Goal: Information Seeking & Learning: Learn about a topic

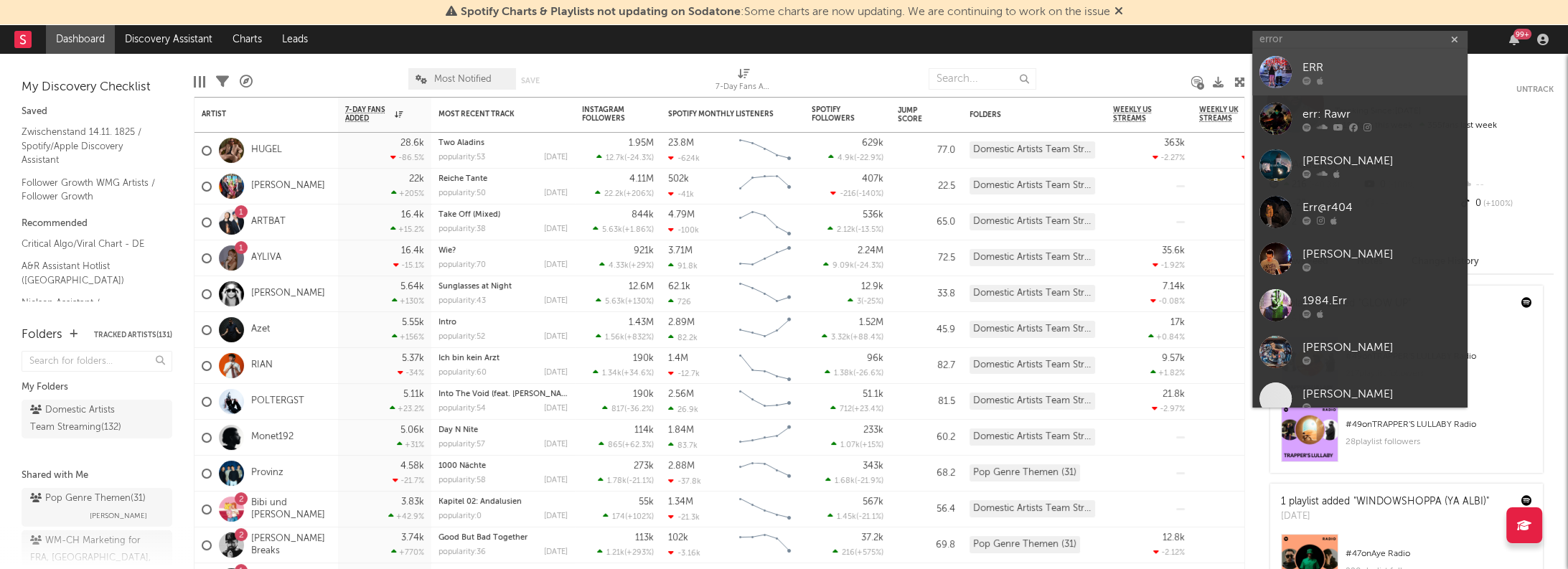
type input "error"
click at [1335, 68] on div "ERR" at bounding box center [1382, 68] width 158 height 18
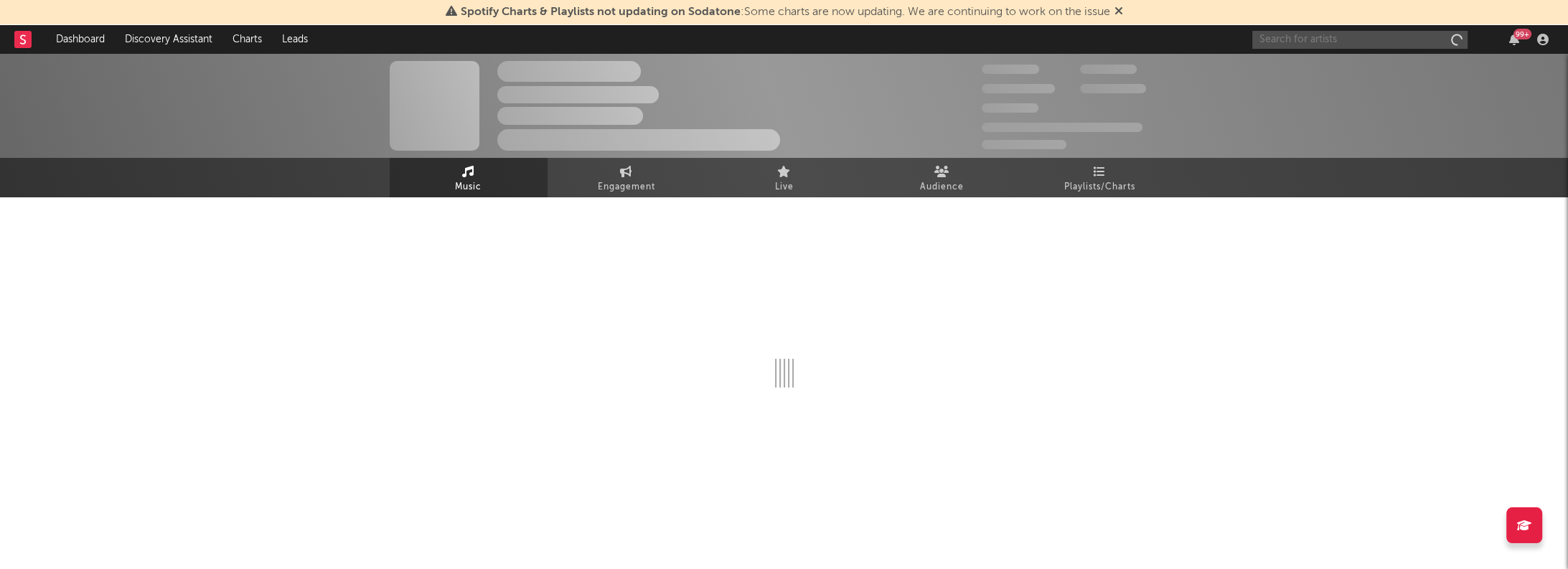
click at [1330, 36] on input "text" at bounding box center [1360, 39] width 215 height 18
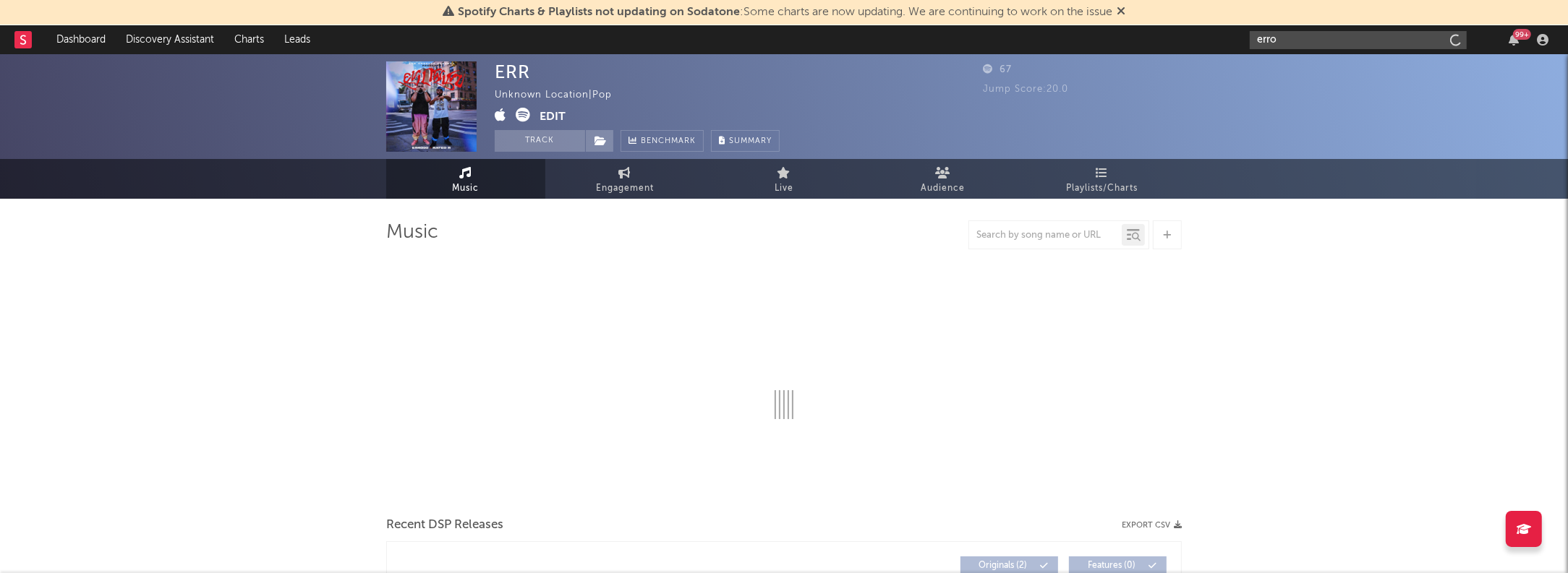
type input "error"
select select "1w"
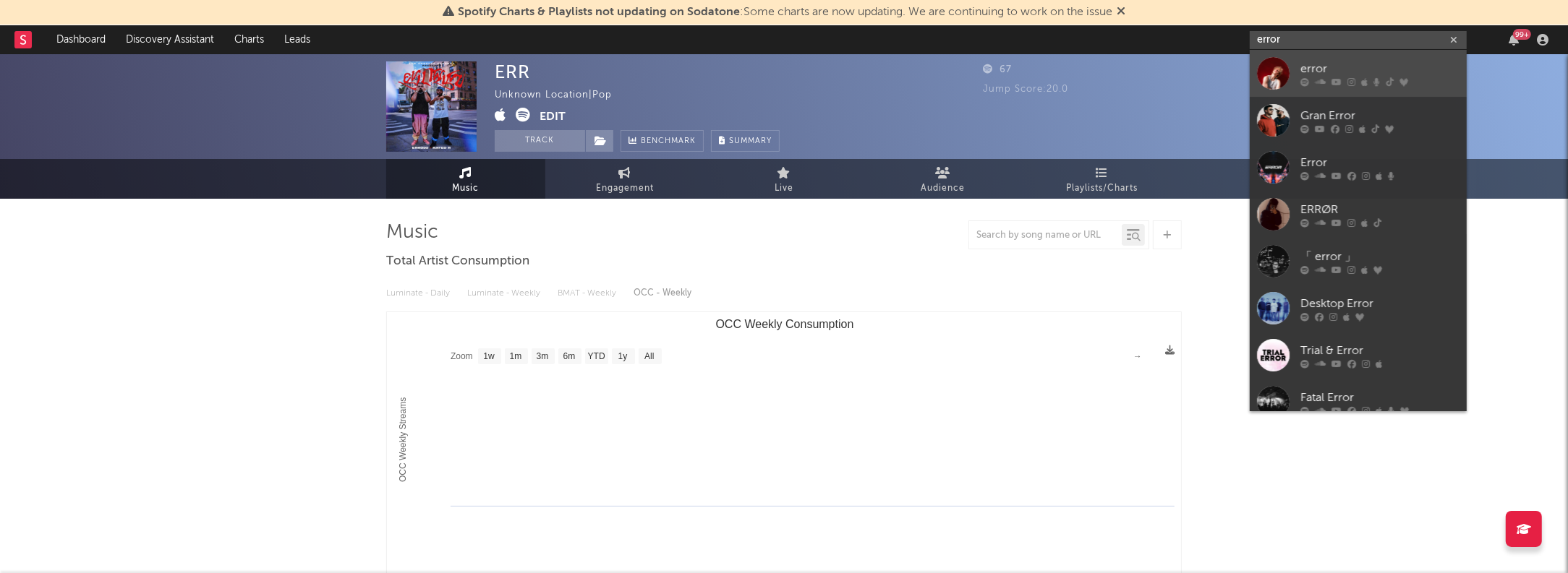
type input "error"
click at [1321, 69] on div "error" at bounding box center [1380, 68] width 159 height 18
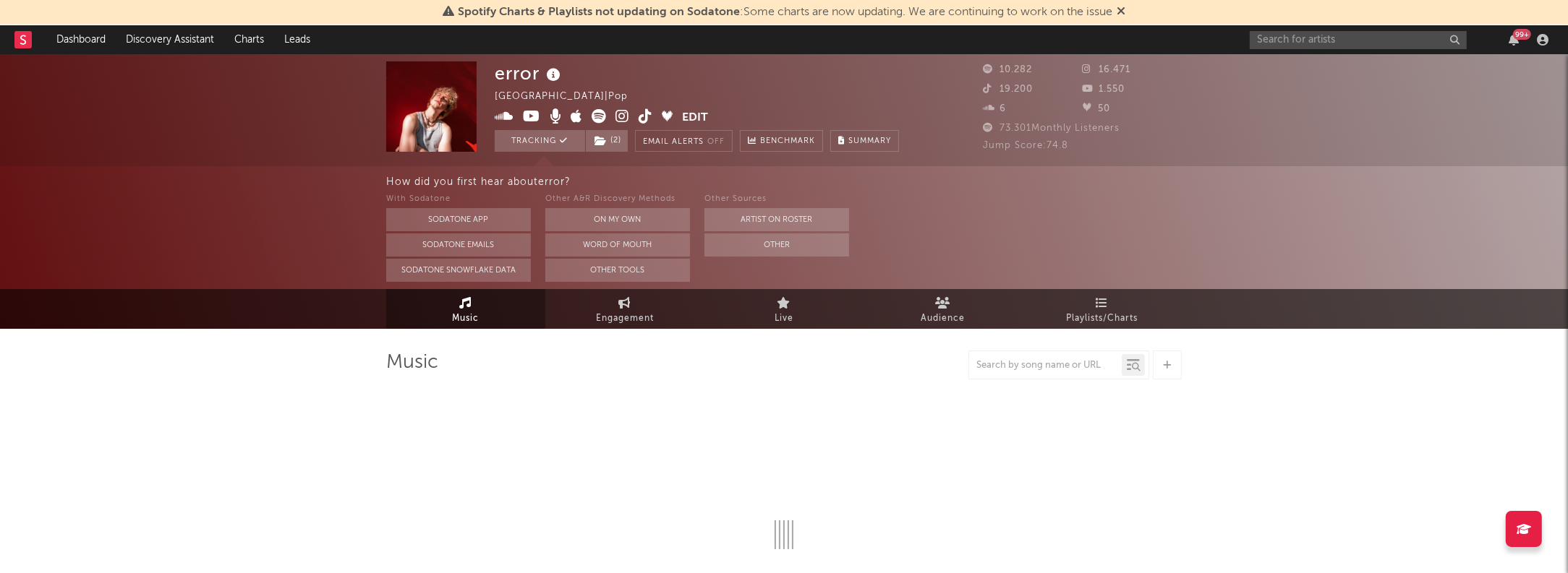
select select "6m"
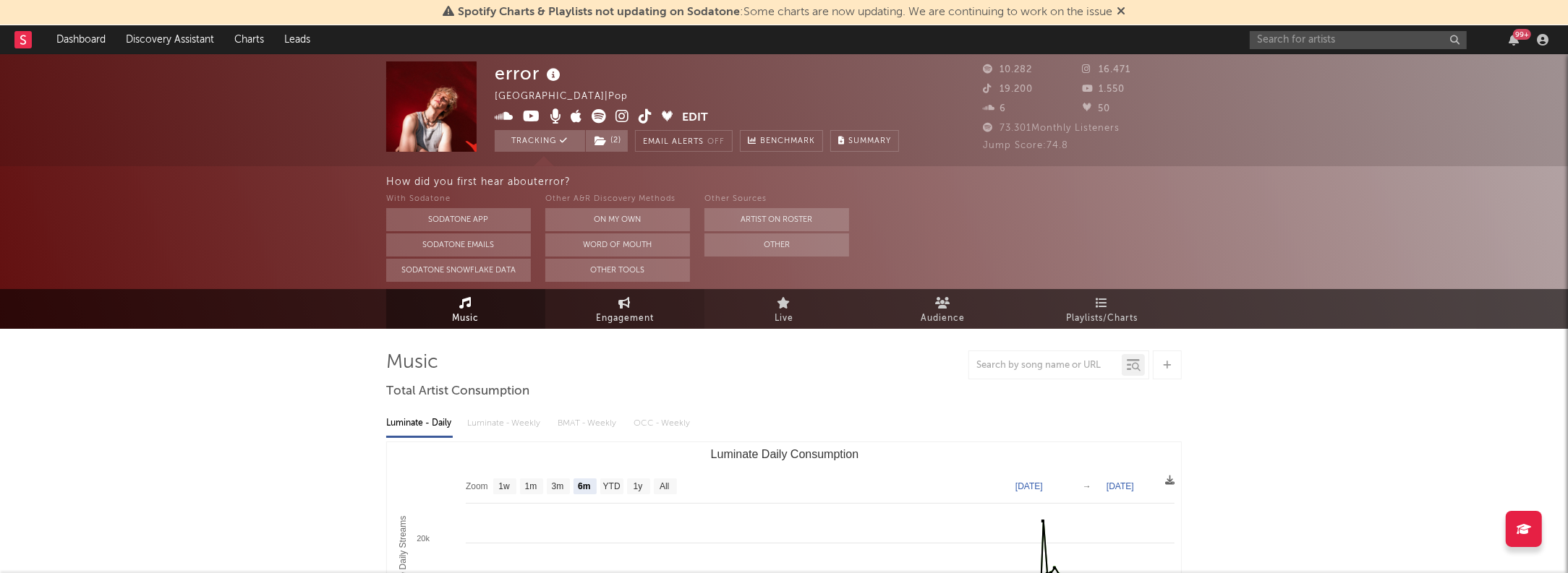
click at [625, 302] on icon at bounding box center [625, 303] width 12 height 11
select select "1w"
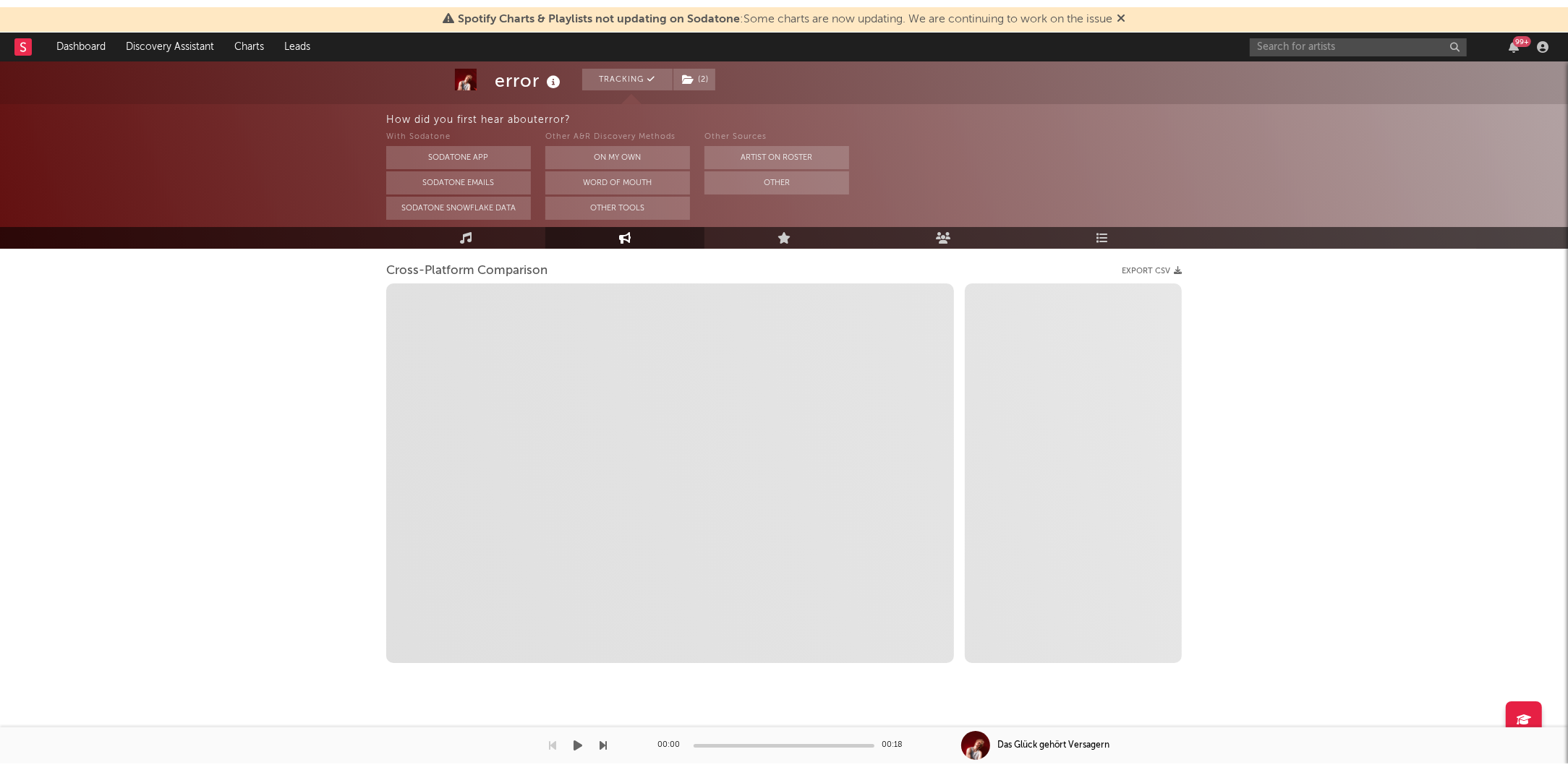
scroll to position [173, 0]
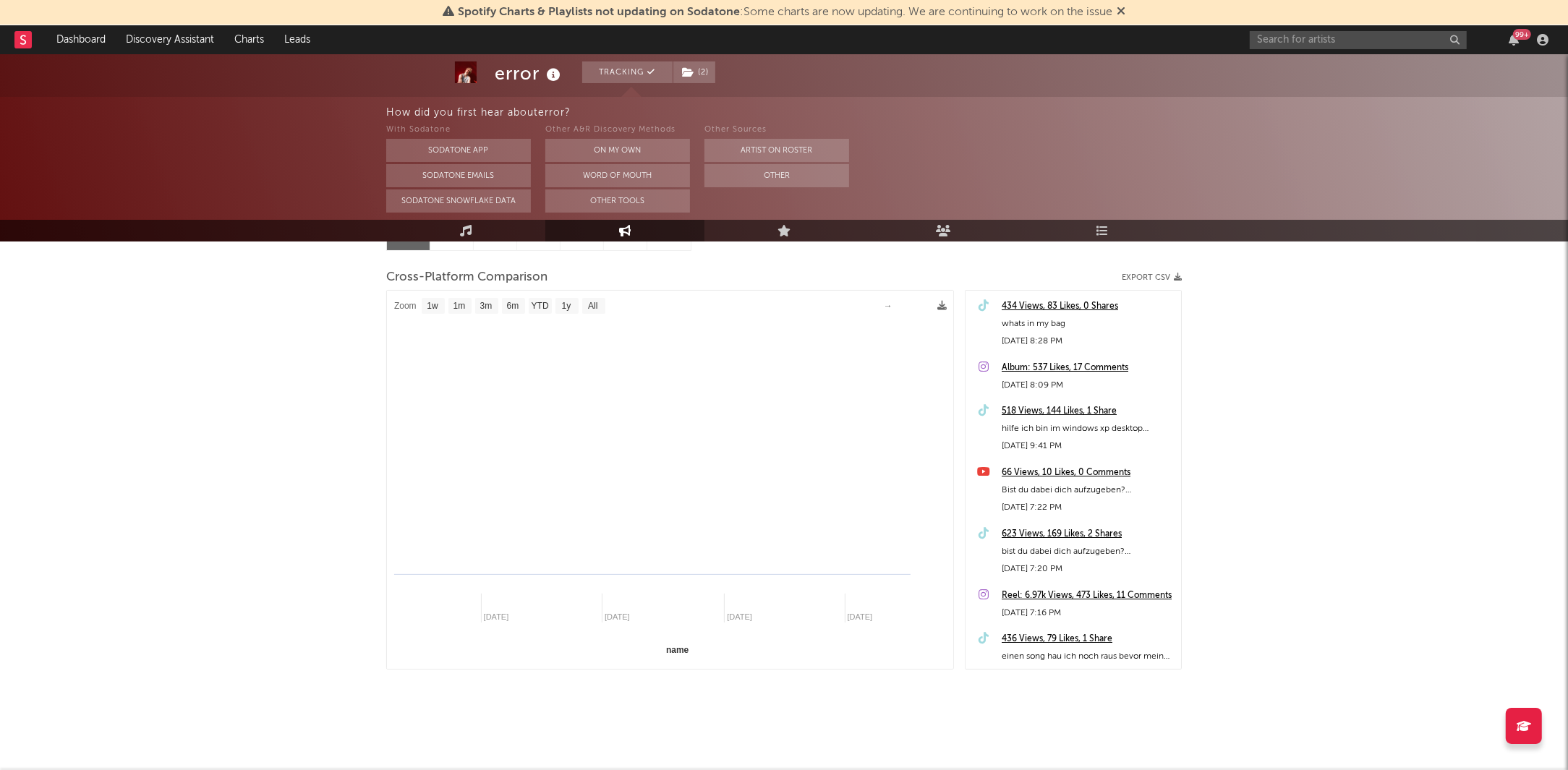
select select "1m"
